Goal: Find contact information: Find contact information

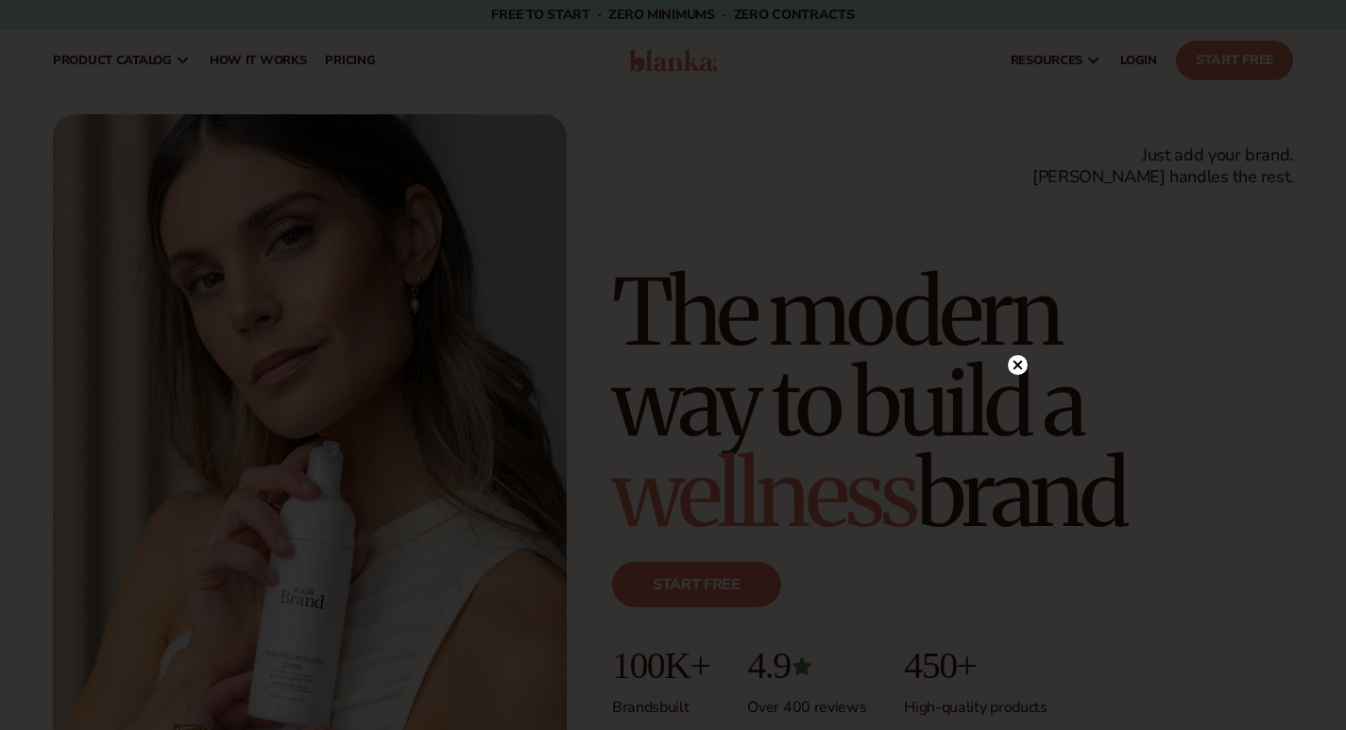
drag, startPoint x: 1348, startPoint y: 26, endPoint x: 1229, endPoint y: 767, distance: 749.9
click at [1229, 729] on html "Skip to content Free to start · ZERO minimums · ZERO contracts · Free to start …" at bounding box center [673, 365] width 1346 height 730
click at [1023, 105] on circle at bounding box center [1018, 111] width 20 height 20
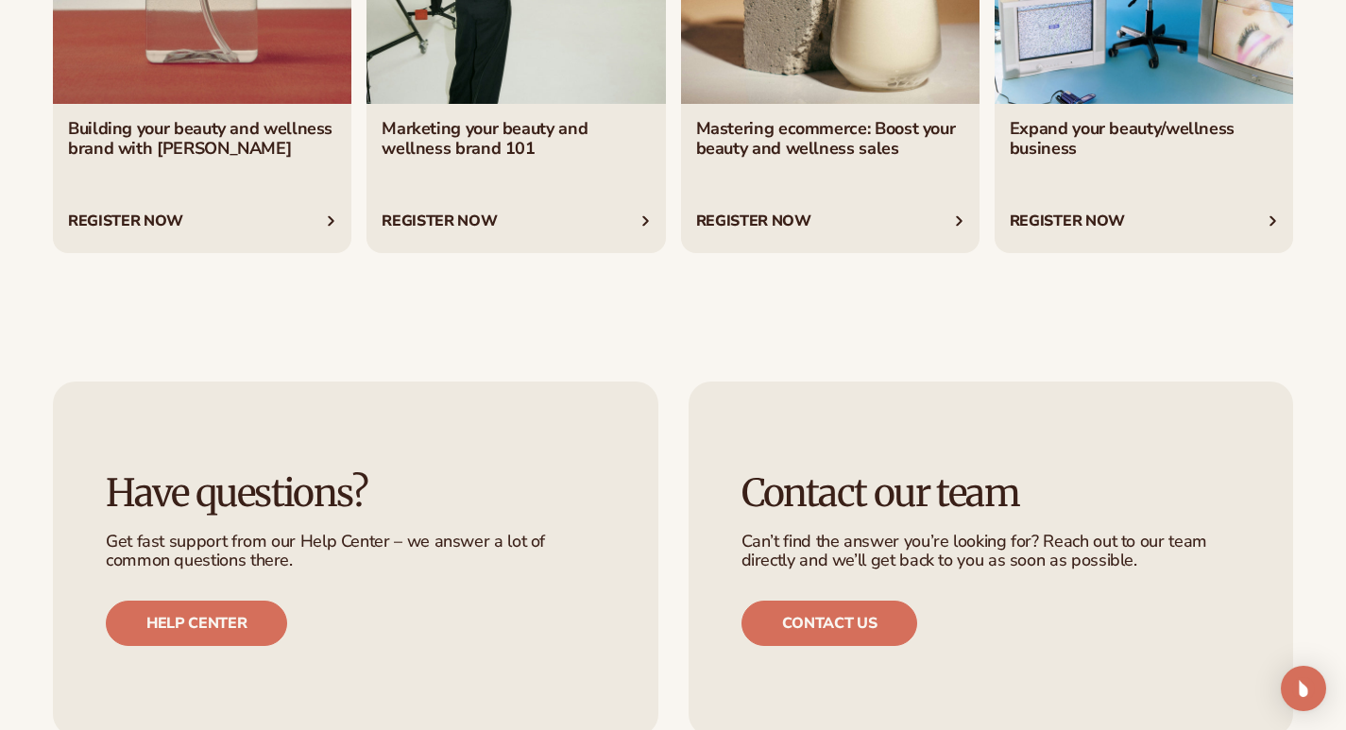
scroll to position [7583, 0]
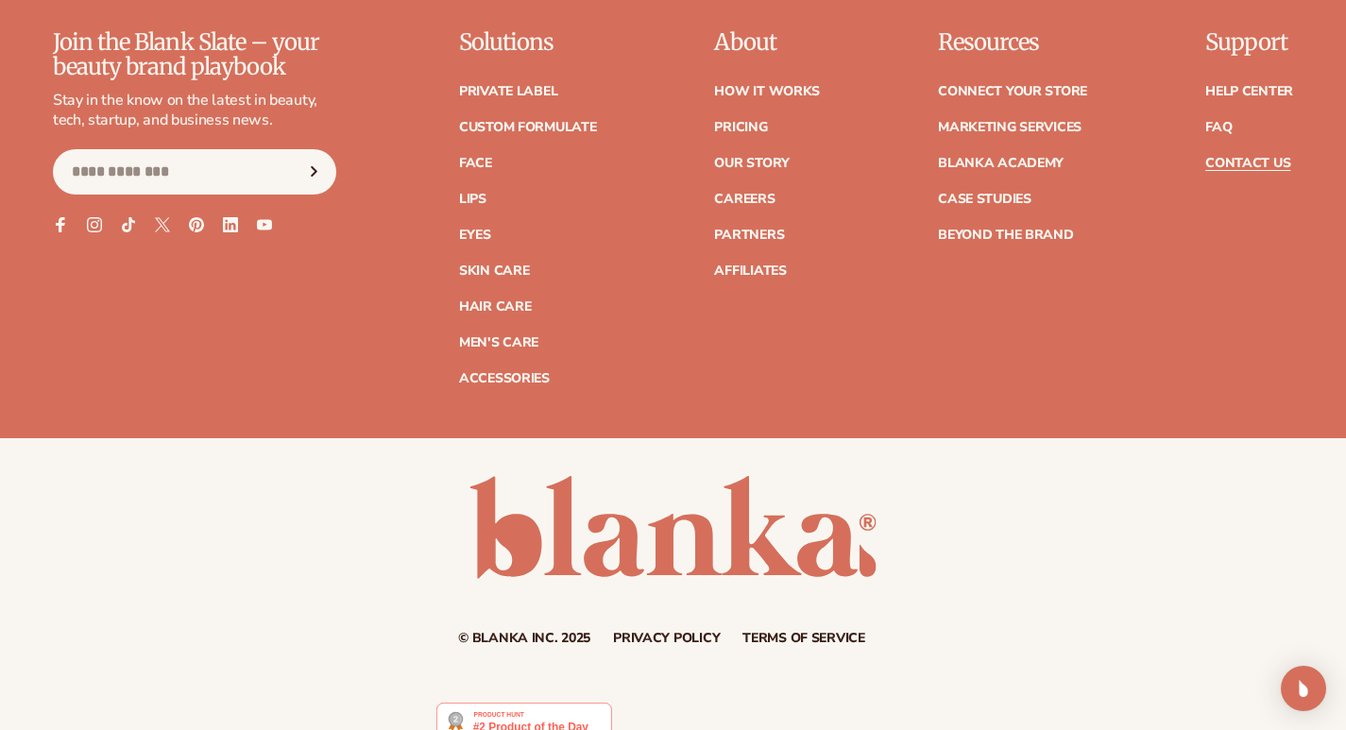
click at [1244, 157] on link "Contact Us" at bounding box center [1247, 163] width 85 height 13
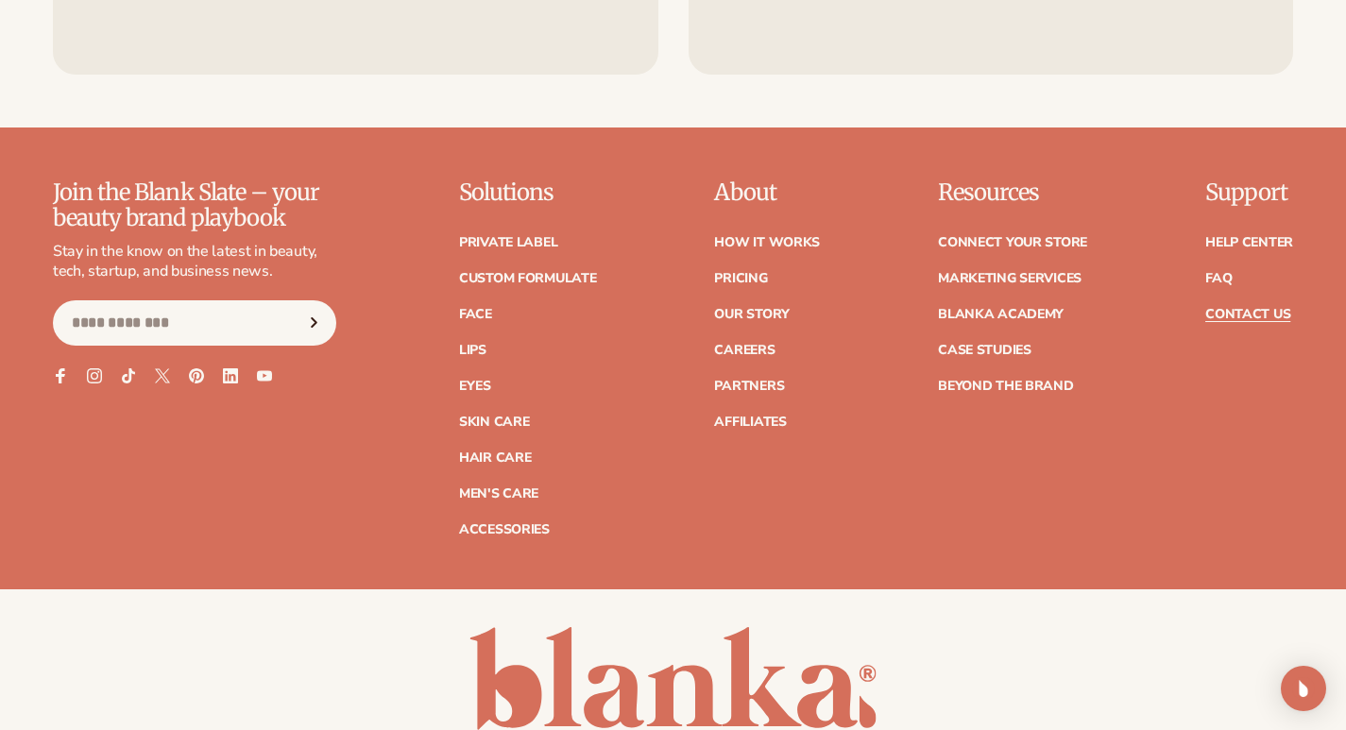
scroll to position [1232, 0]
